Goal: Check status: Check status

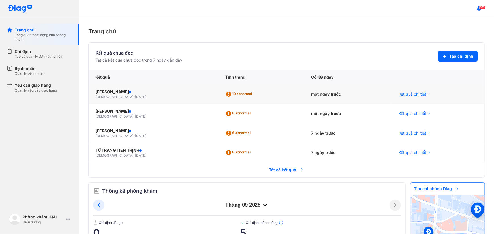
click at [317, 94] on div "một ngày trước" at bounding box center [347, 95] width 87 height 20
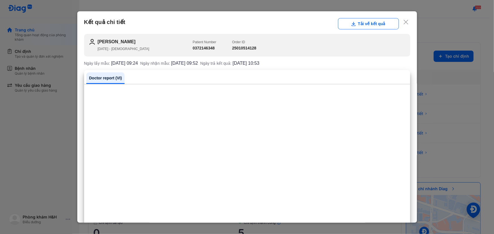
click at [405, 22] on icon at bounding box center [406, 22] width 6 height 6
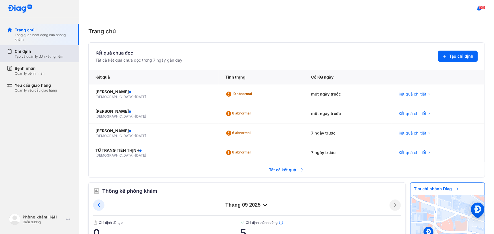
click at [23, 58] on div "Tạo và quản lý đơn xét nghiệm" at bounding box center [39, 56] width 49 height 5
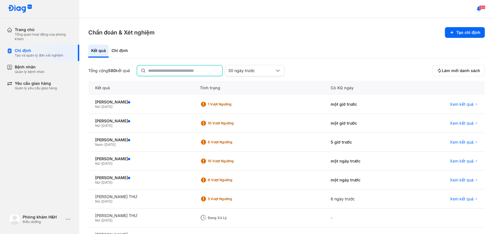
click at [170, 74] on input "text" at bounding box center [183, 71] width 71 height 10
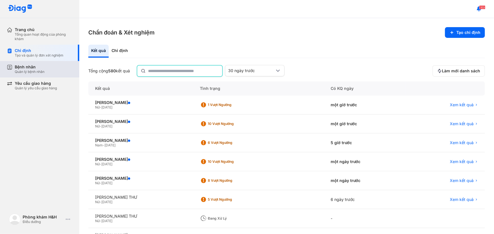
click at [39, 72] on div "Quản lý bệnh nhân" at bounding box center [30, 72] width 30 height 5
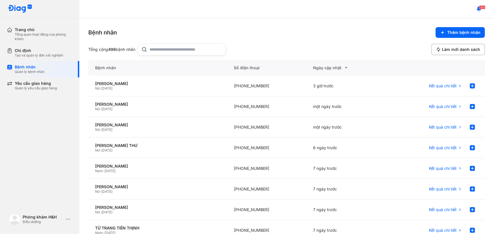
click at [154, 54] on input "text" at bounding box center [186, 49] width 72 height 11
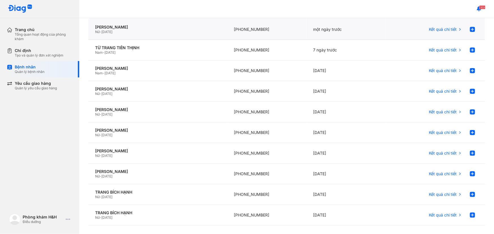
scroll to position [31, 0]
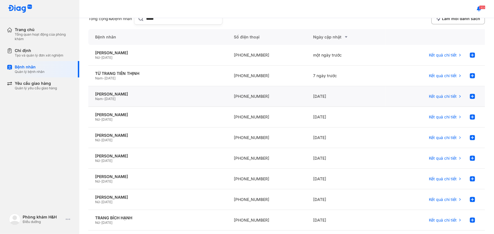
type input "*****"
click at [324, 97] on div "[DATE]" at bounding box center [346, 96] width 79 height 21
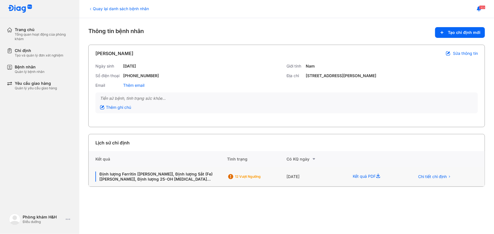
click at [292, 178] on div "[DATE]" at bounding box center [315, 177] width 59 height 20
